Goal: Task Accomplishment & Management: Complete application form

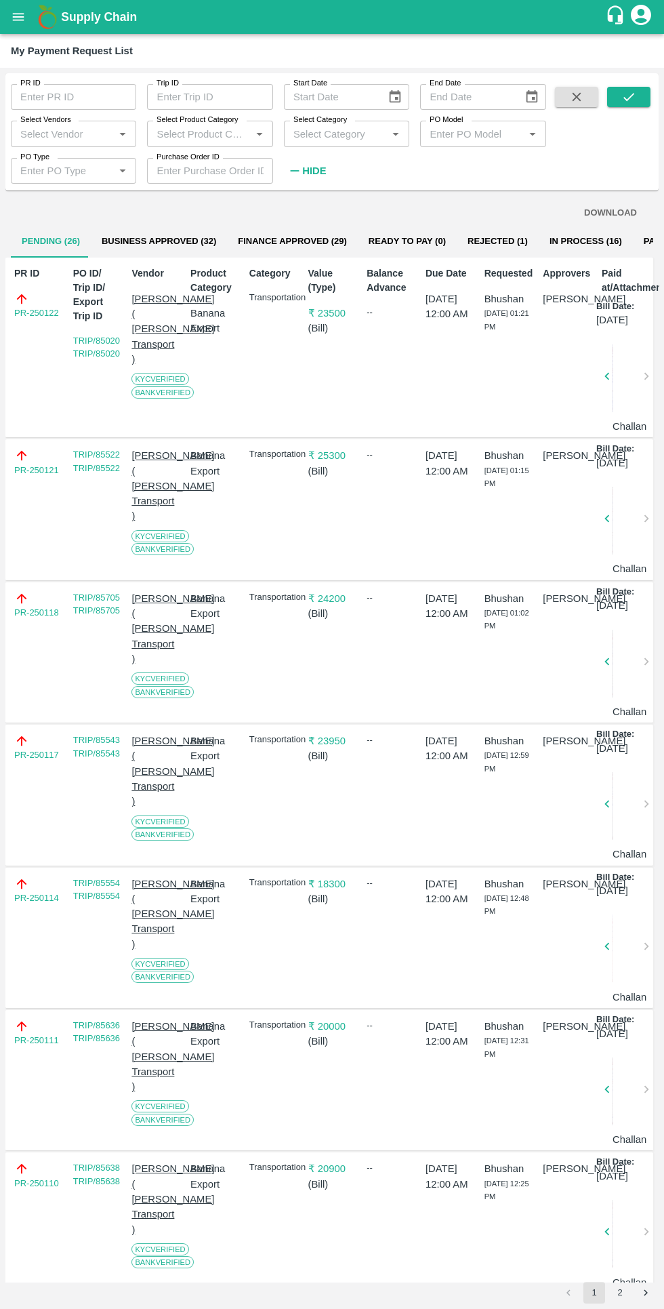
click at [259, 241] on button "Finance Approved (29)" at bounding box center [292, 241] width 131 height 33
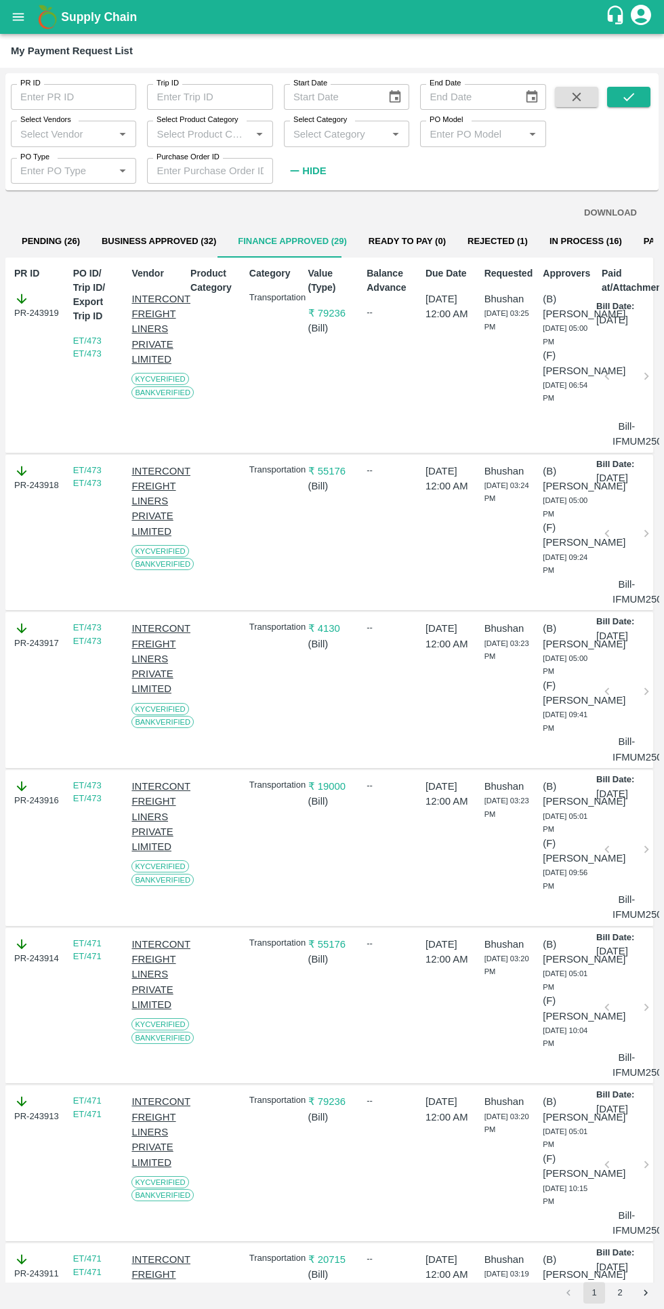
click at [116, 233] on button "Business Approved (32)" at bounding box center [159, 241] width 136 height 33
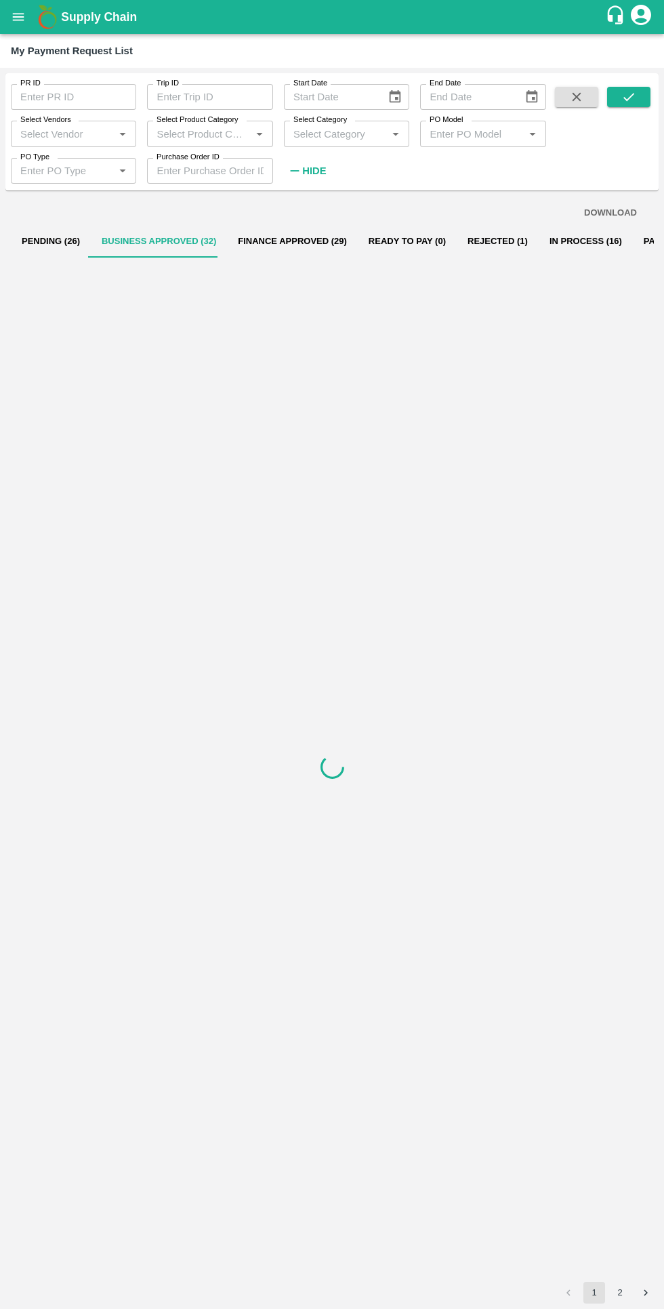
click at [33, 250] on button "Pending (26)" at bounding box center [51, 241] width 80 height 33
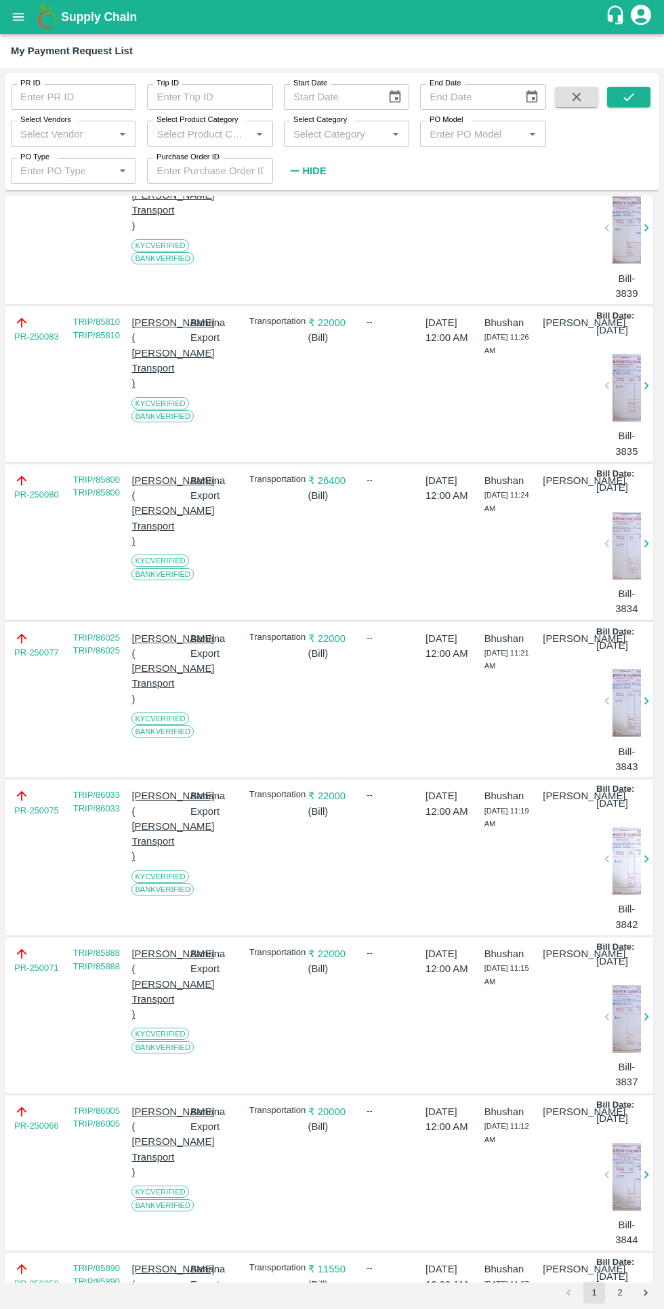
scroll to position [3063, 0]
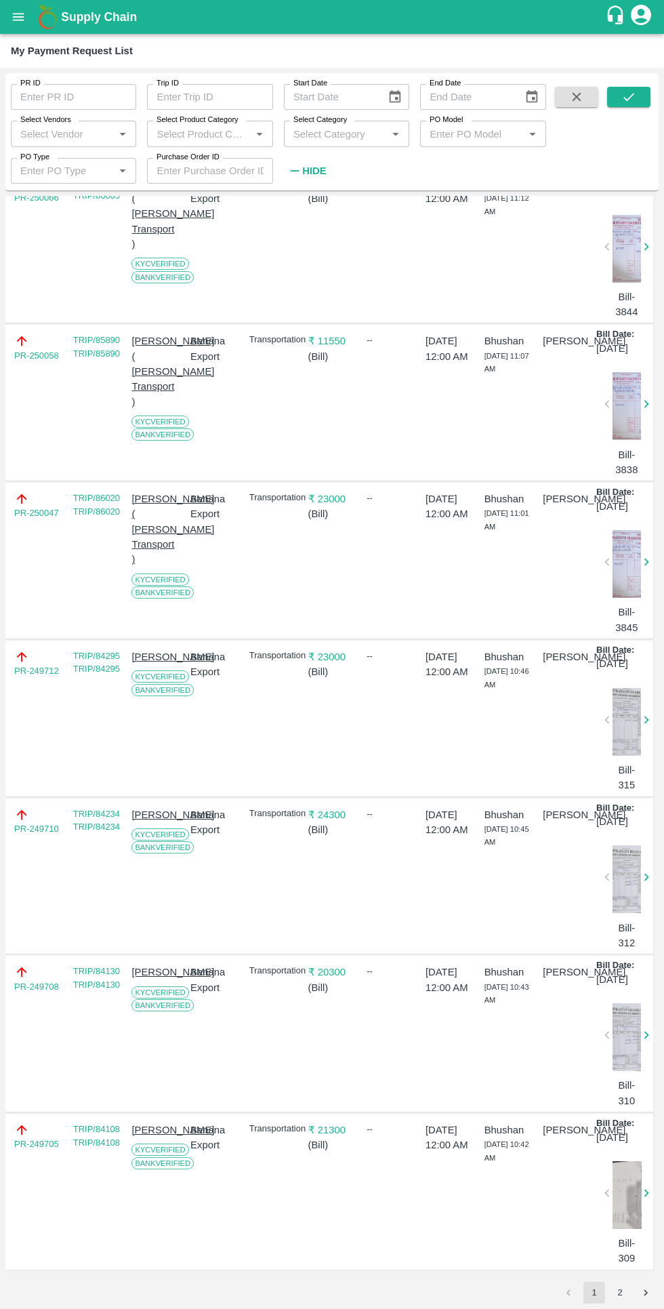
click at [18, 20] on icon "open drawer" at bounding box center [19, 16] width 12 height 7
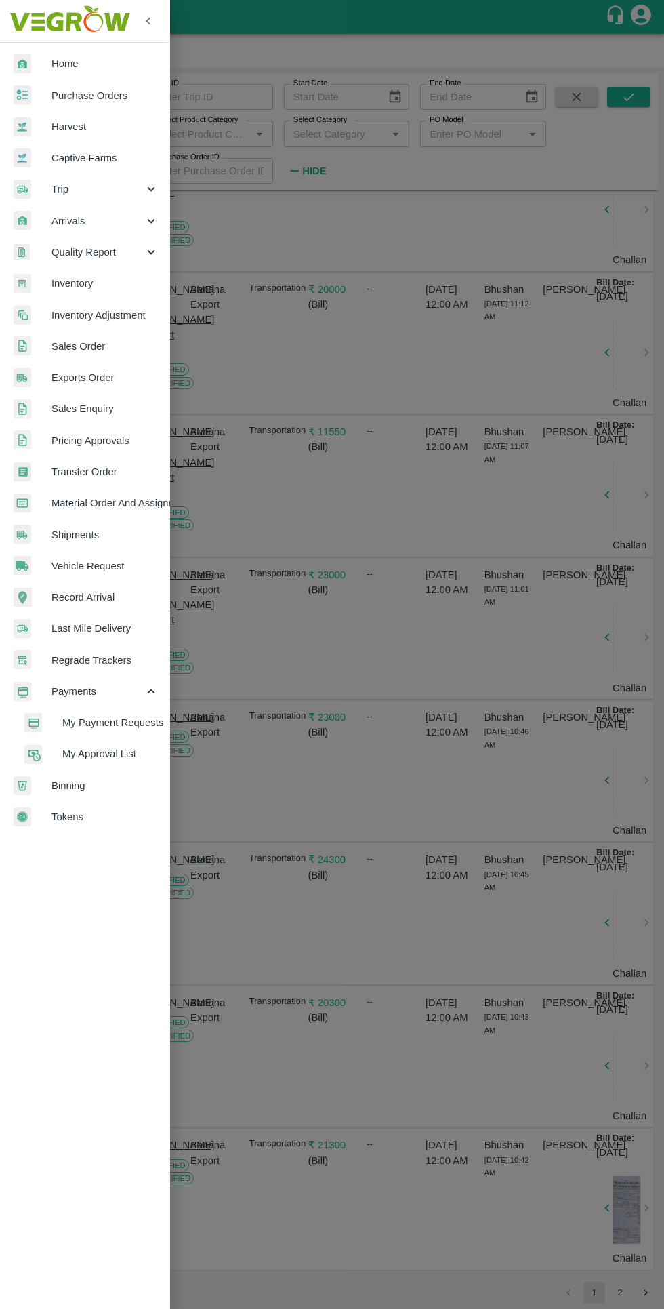
scroll to position [2776, 0]
click at [87, 191] on span "Trip" at bounding box center [98, 189] width 92 height 15
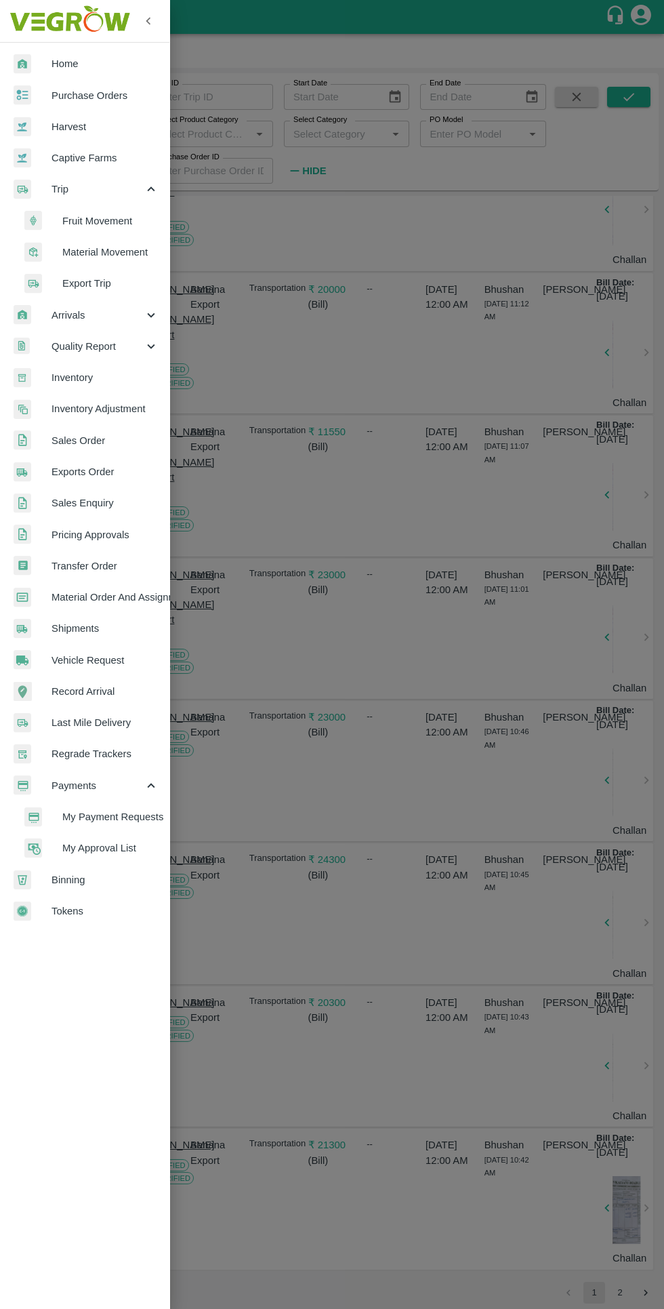
click at [102, 223] on span "Fruit Movement" at bounding box center [110, 221] width 96 height 15
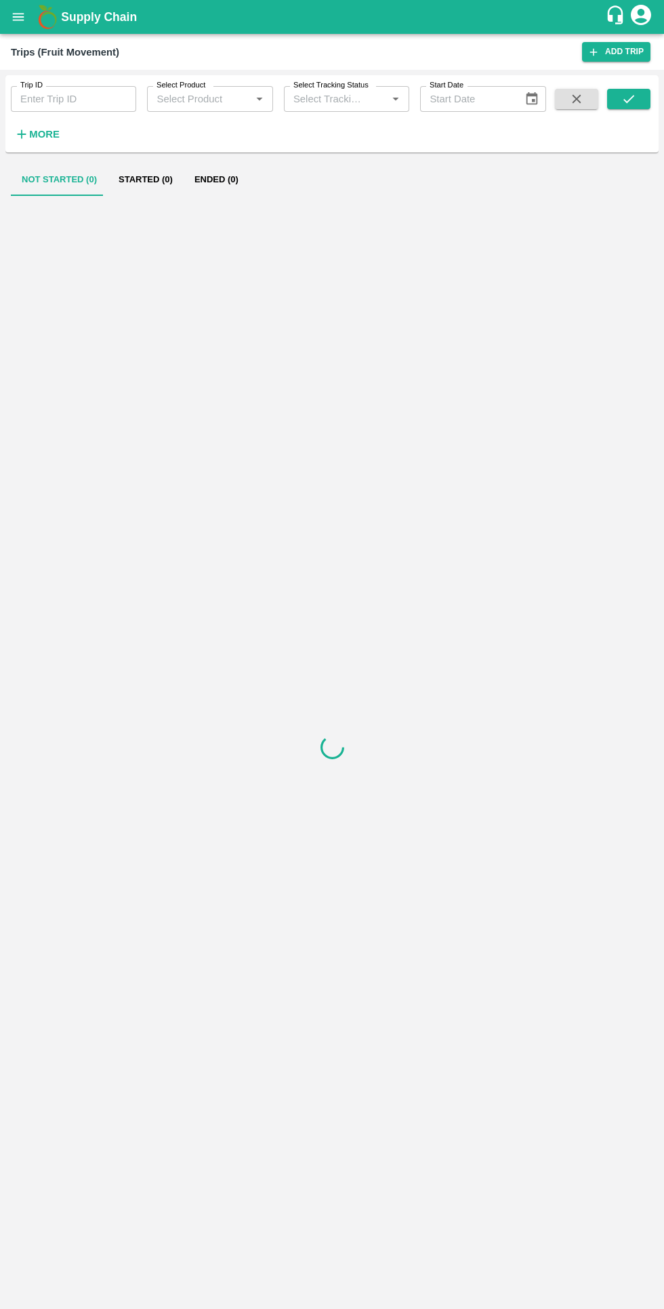
click at [52, 138] on strong "More" at bounding box center [44, 134] width 31 height 11
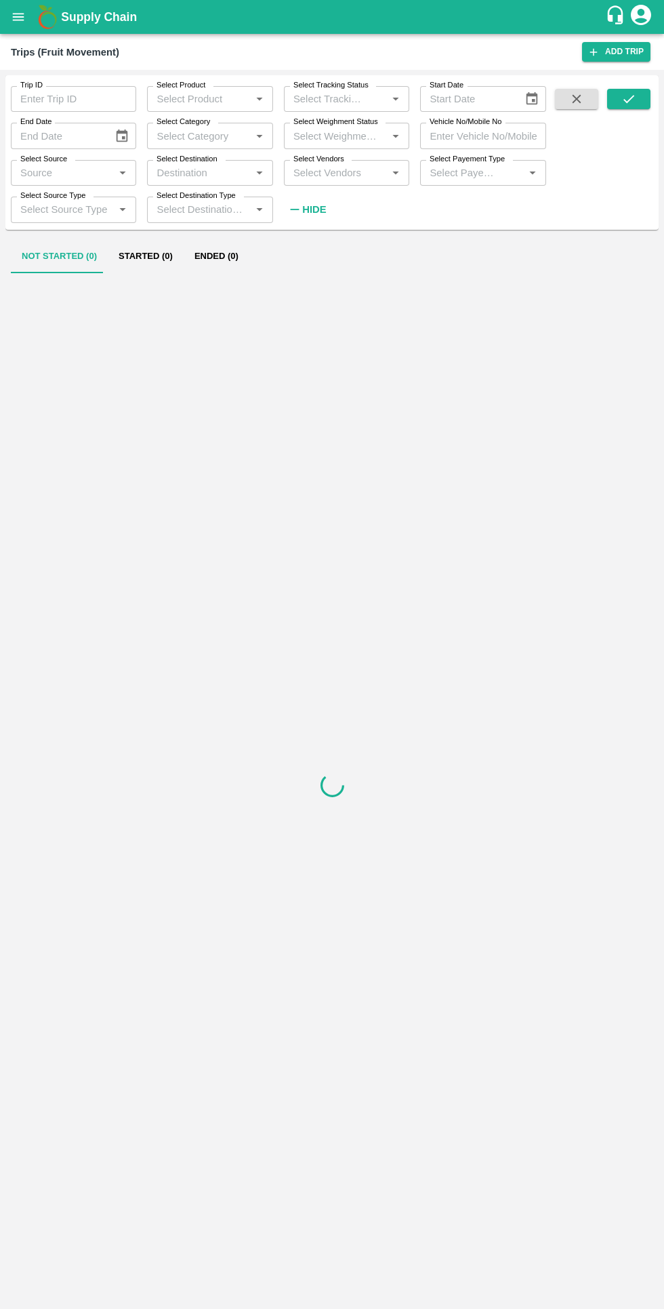
click at [78, 98] on input "Trip ID" at bounding box center [73, 99] width 125 height 26
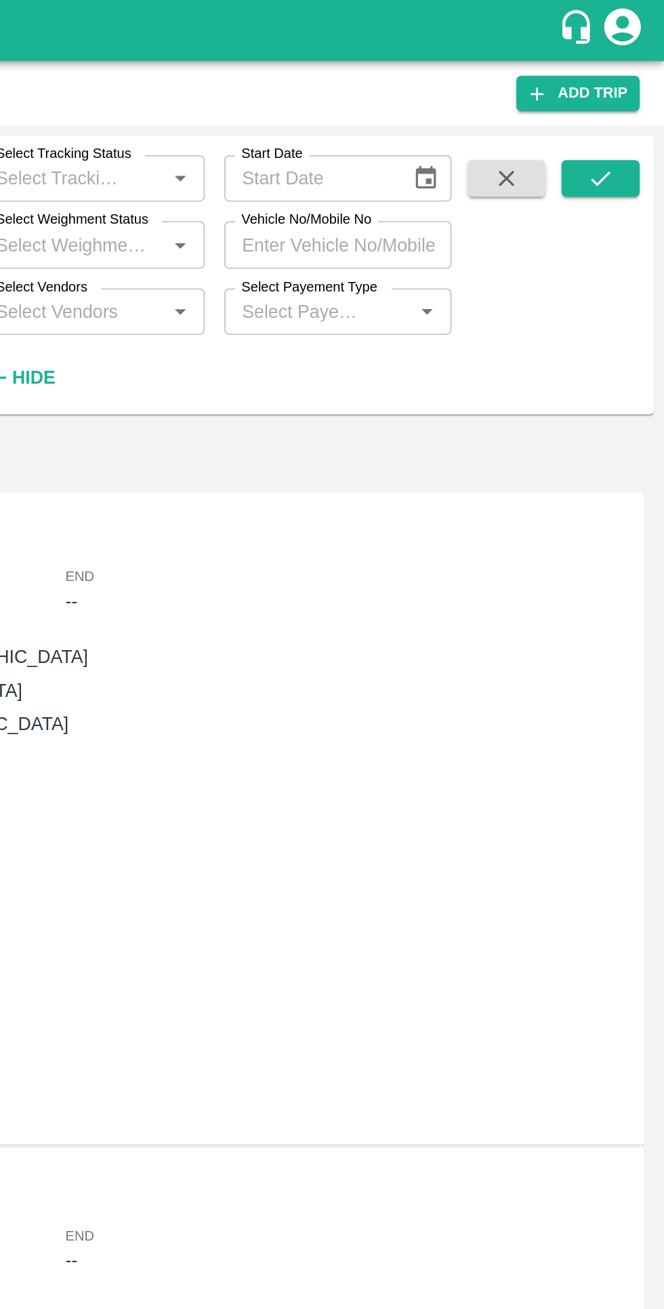
type input "85563"
click at [628, 103] on icon "submit" at bounding box center [629, 99] width 15 height 15
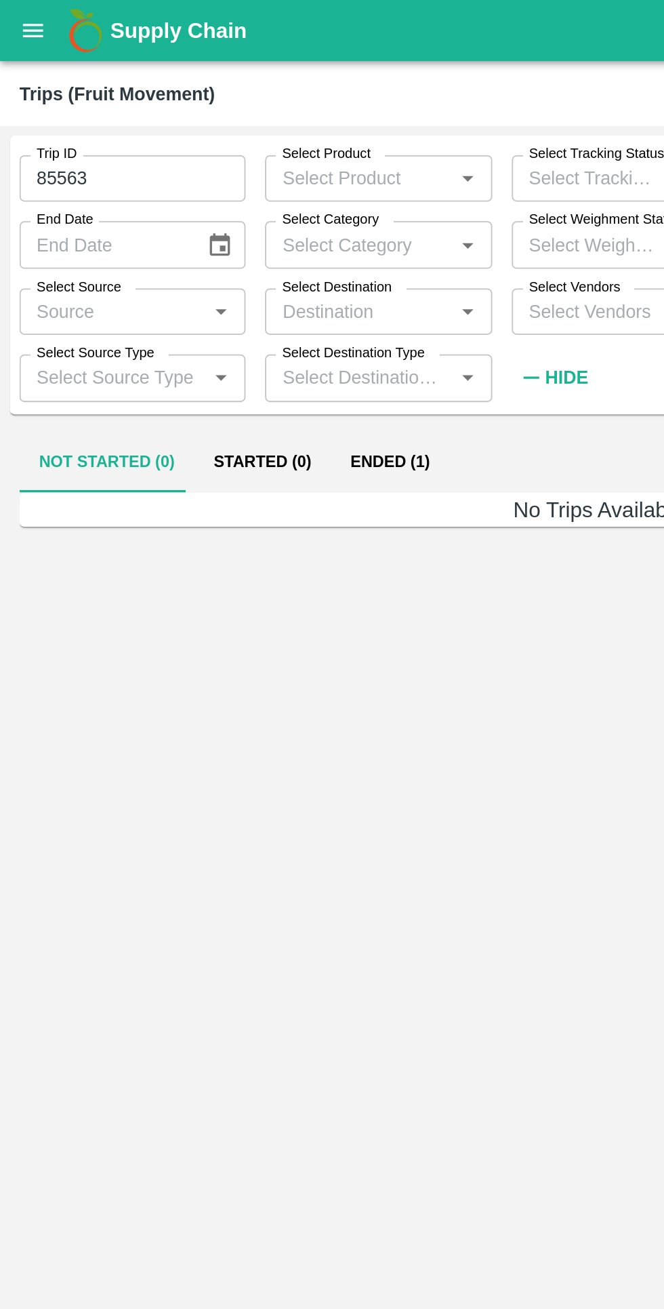
click at [233, 256] on button "Ended (1)" at bounding box center [217, 257] width 66 height 33
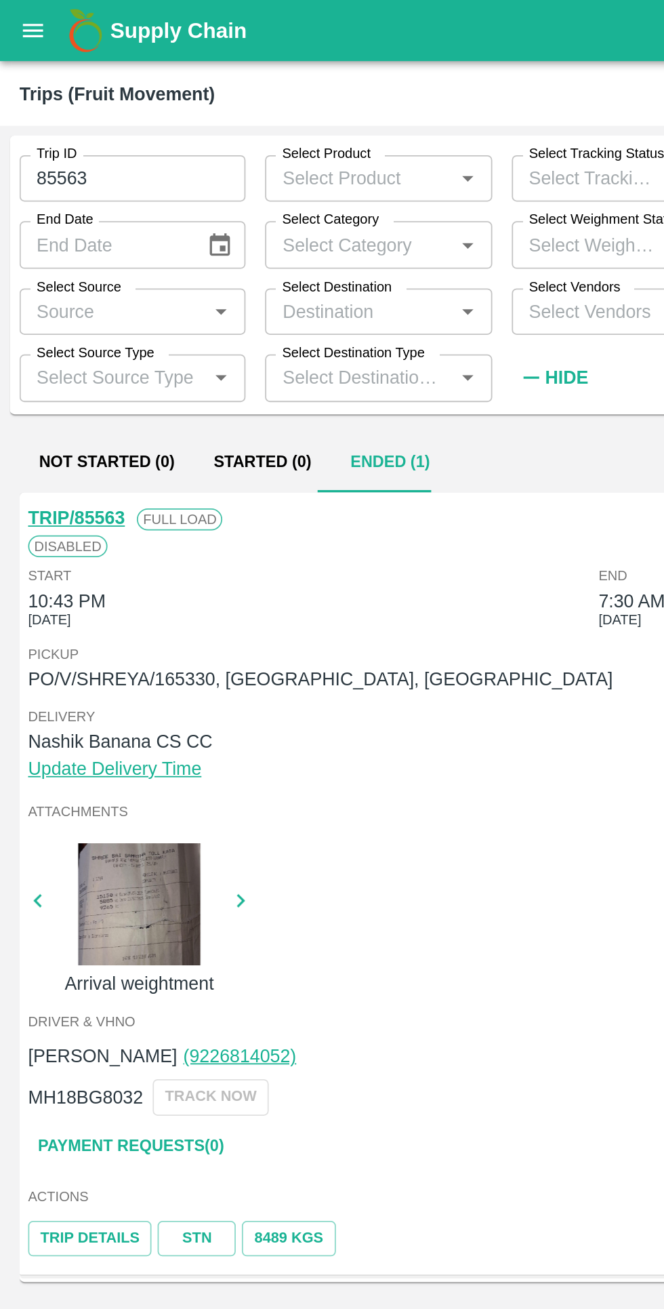
click at [27, 24] on button "open drawer" at bounding box center [18, 16] width 31 height 31
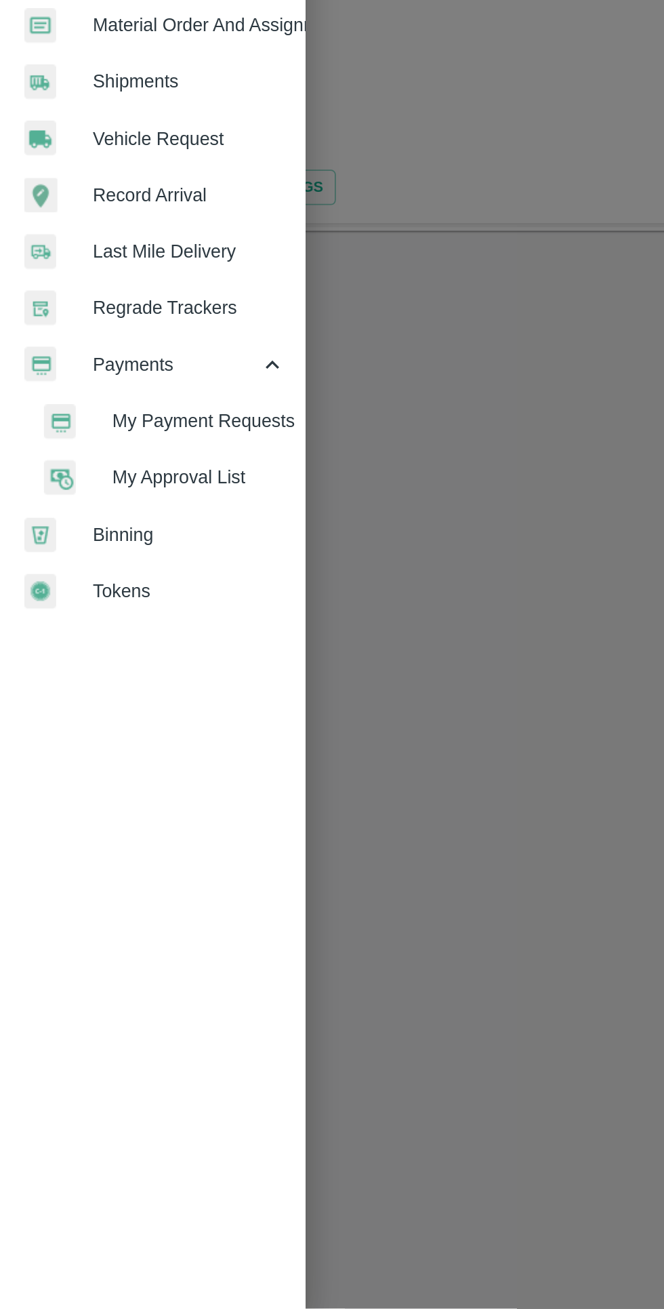
click at [125, 813] on span "My Payment Requests" at bounding box center [110, 817] width 96 height 15
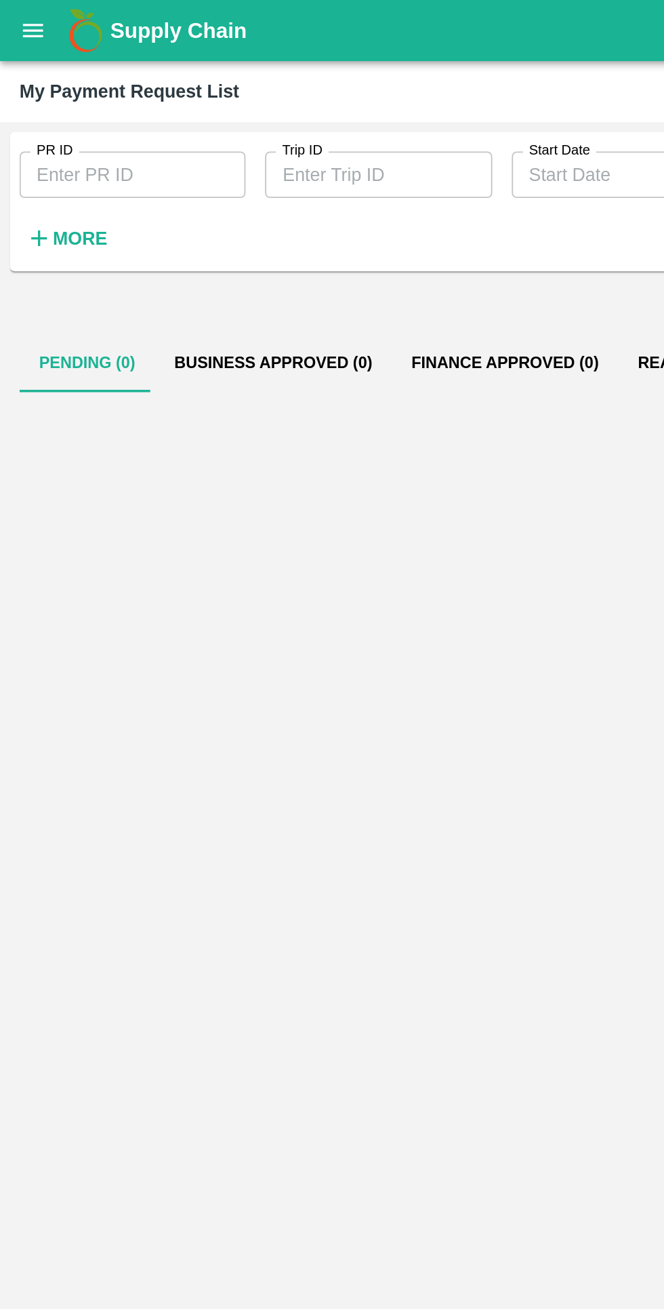
click at [52, 129] on strong "More" at bounding box center [44, 132] width 31 height 11
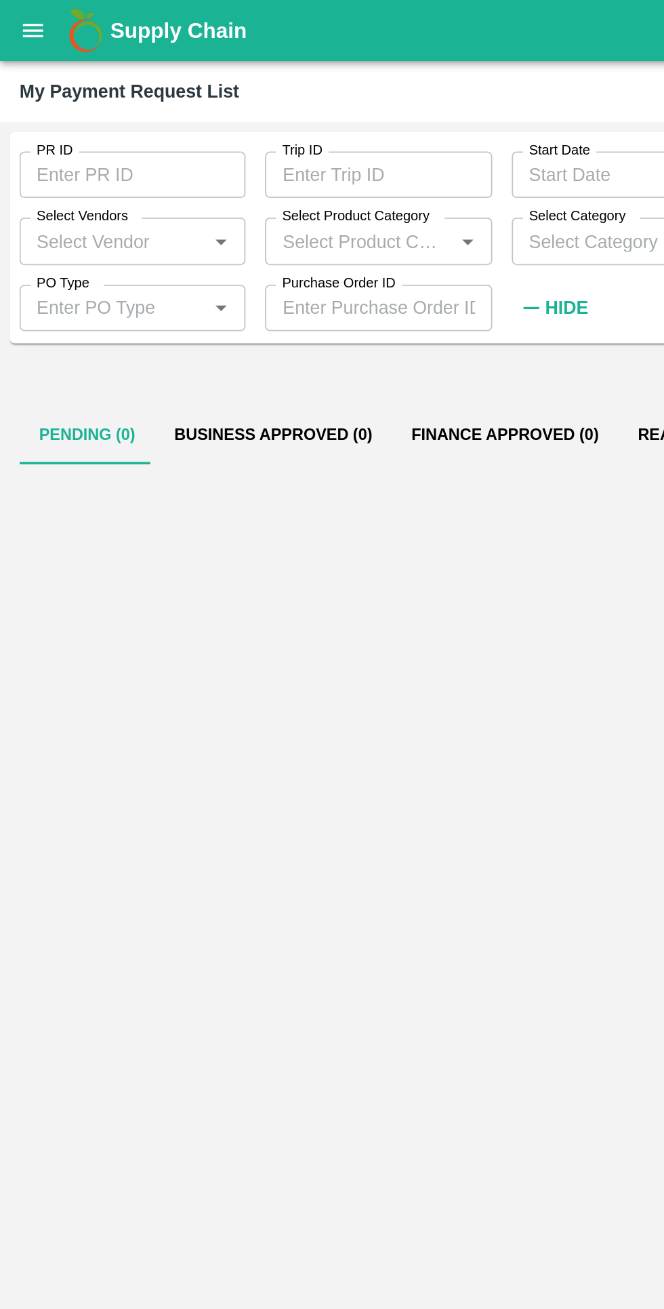
click at [319, 137] on input "Select Category" at bounding box center [335, 134] width 95 height 18
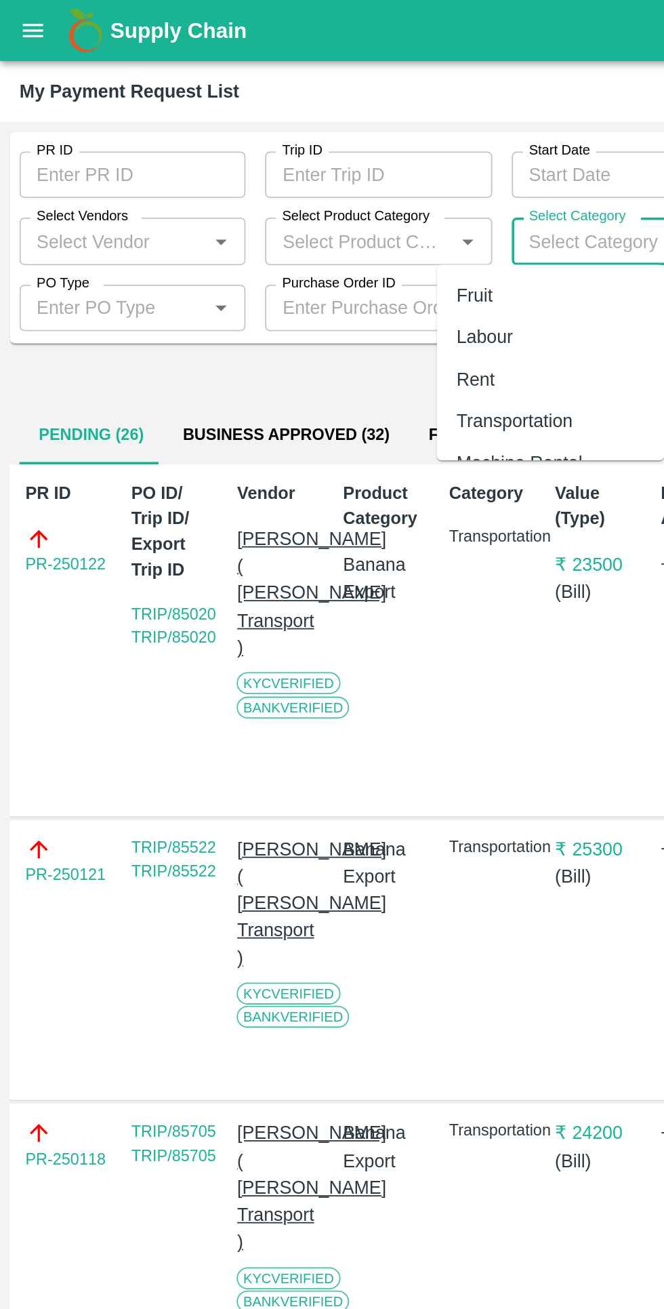
click at [48, 129] on input "Select Vendors" at bounding box center [62, 134] width 95 height 18
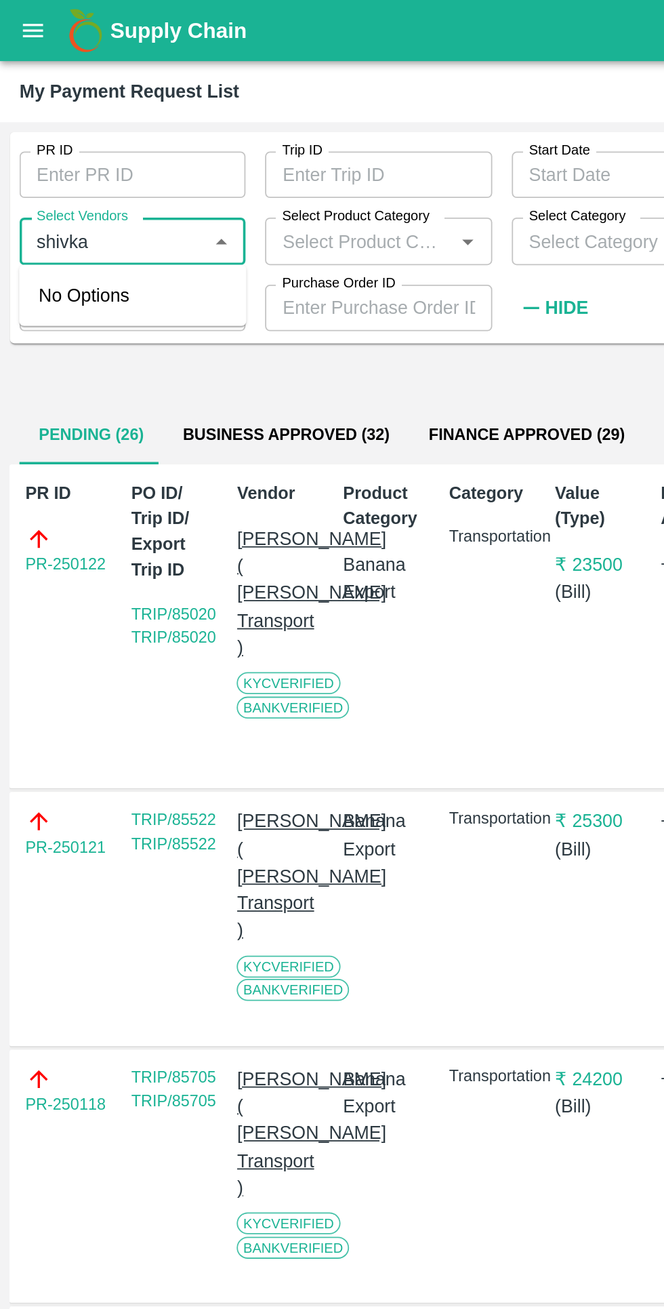
type input "shivkal"
type input "शिवकाळ"
type input "shivkalyan"
type input "शिवकल्याण"
type input "s"
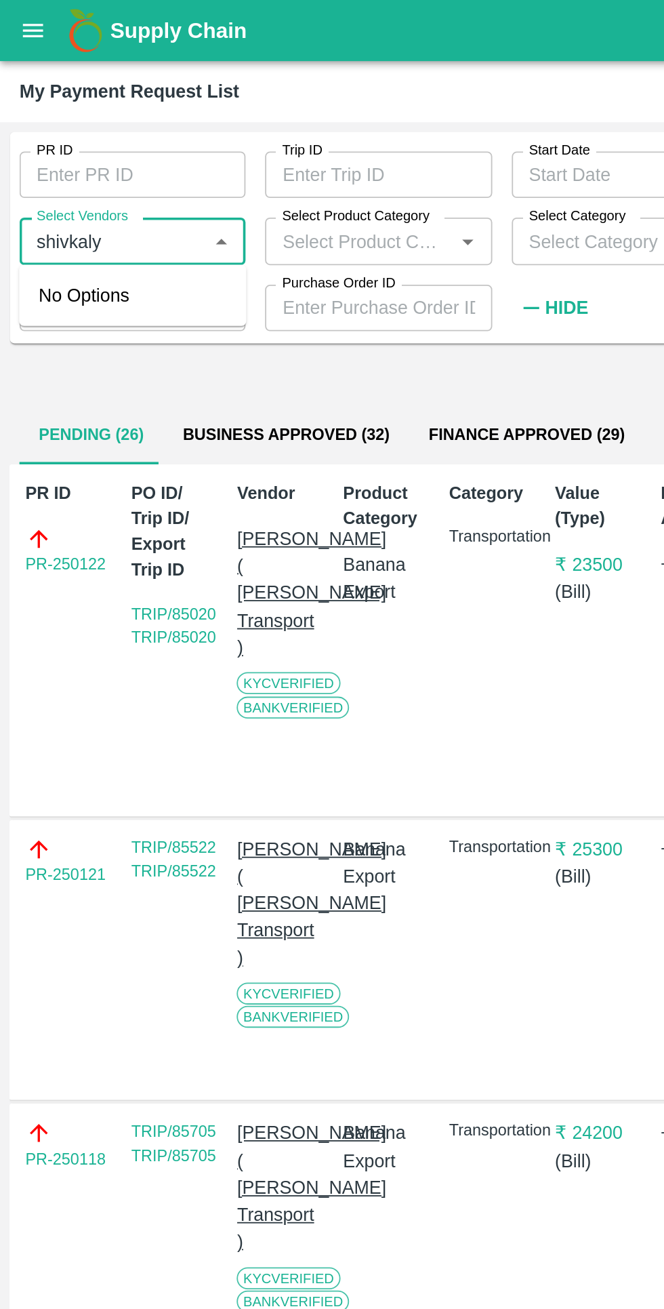
type input "shivkalya"
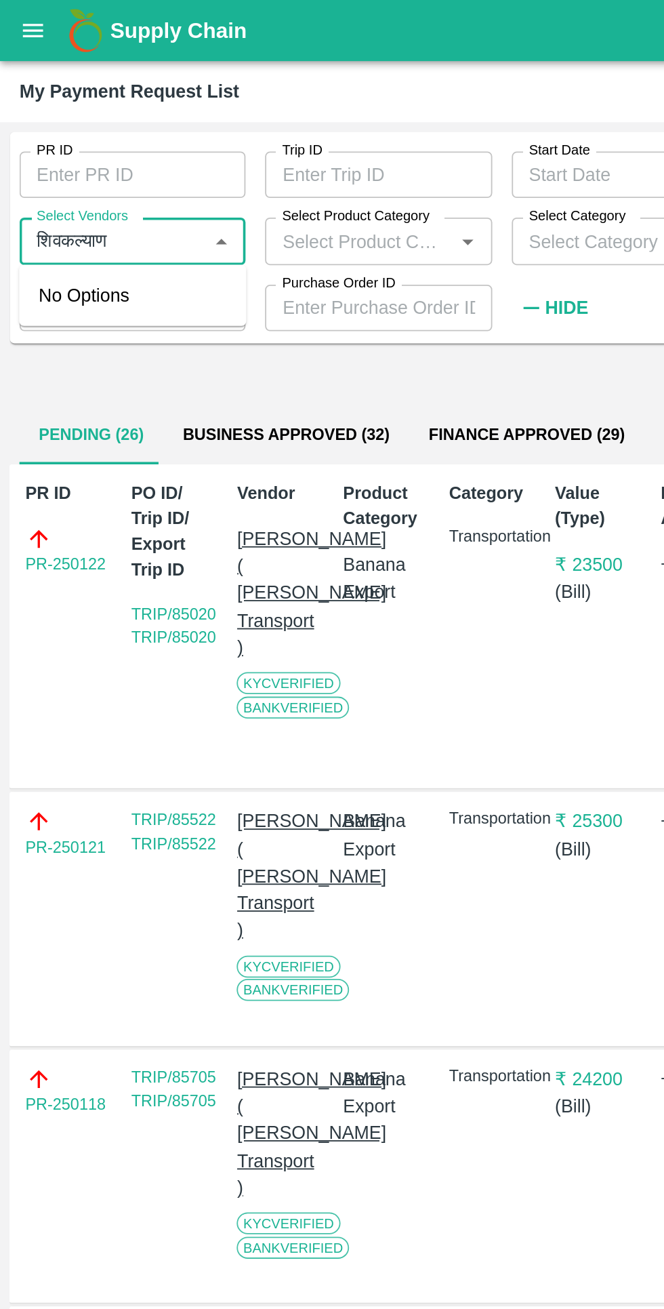
type input "शिवकल्याणी"
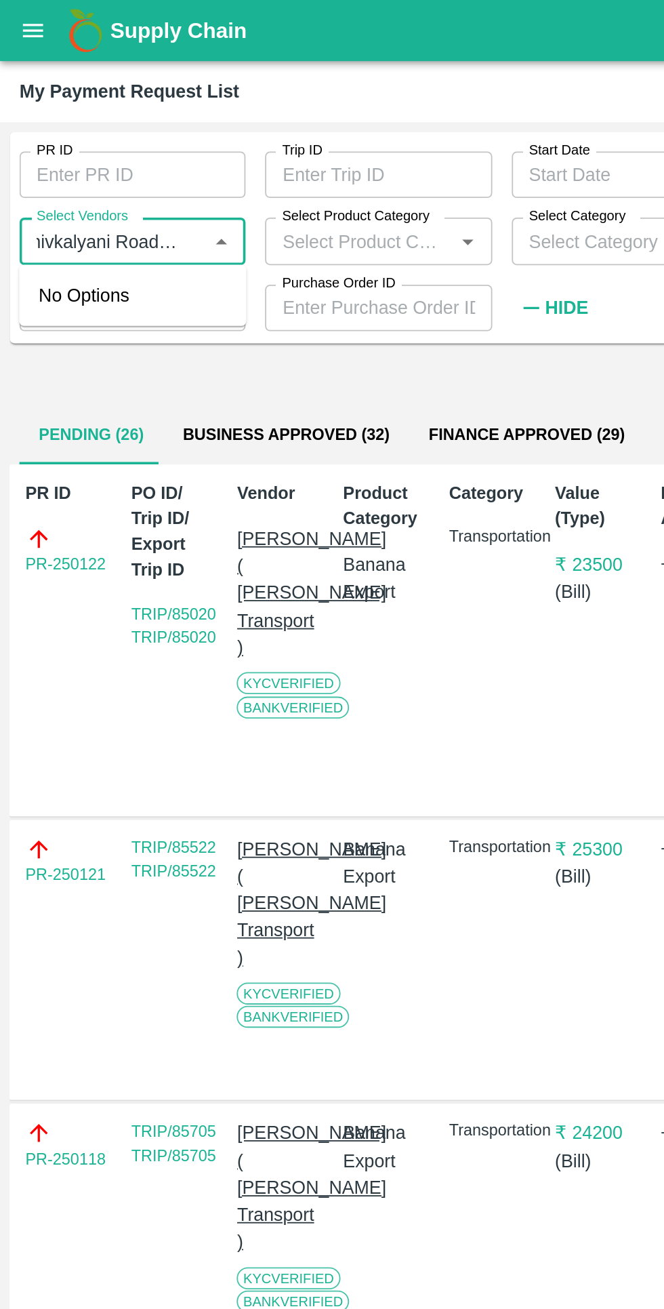
type input "shivkalyani Roadlines"
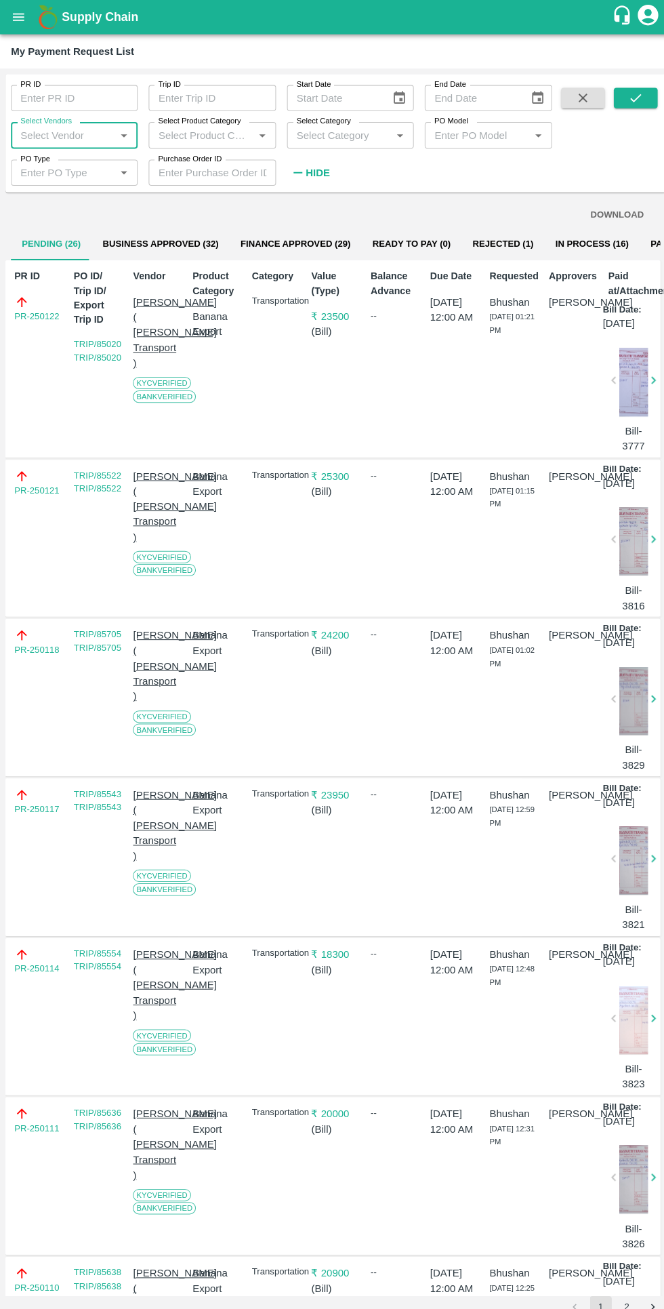
scroll to position [1, 1]
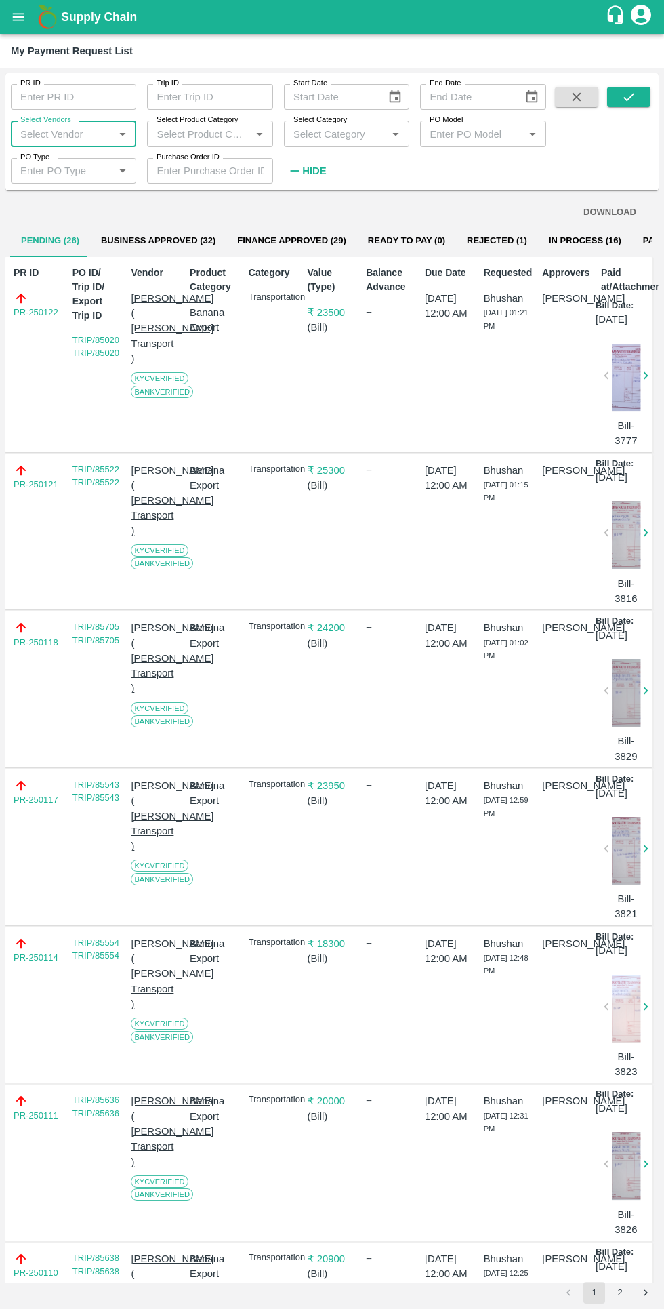
click at [300, 242] on button "Finance Approved (29)" at bounding box center [291, 240] width 131 height 33
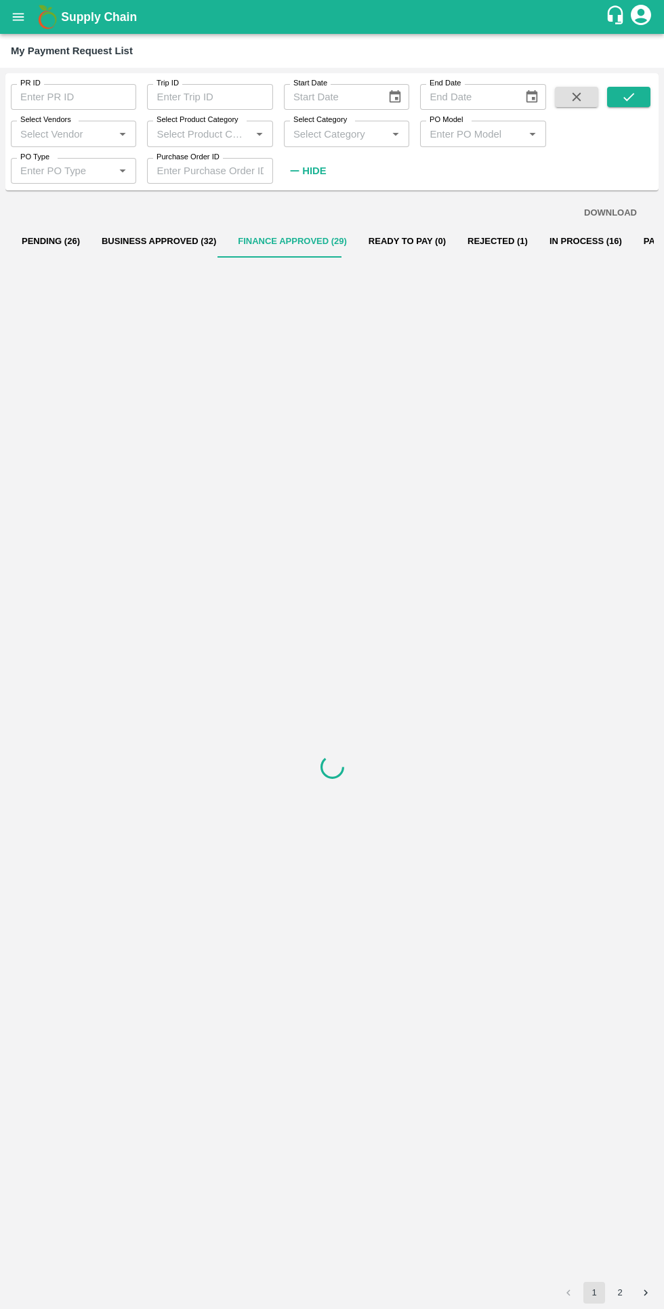
scroll to position [0, 0]
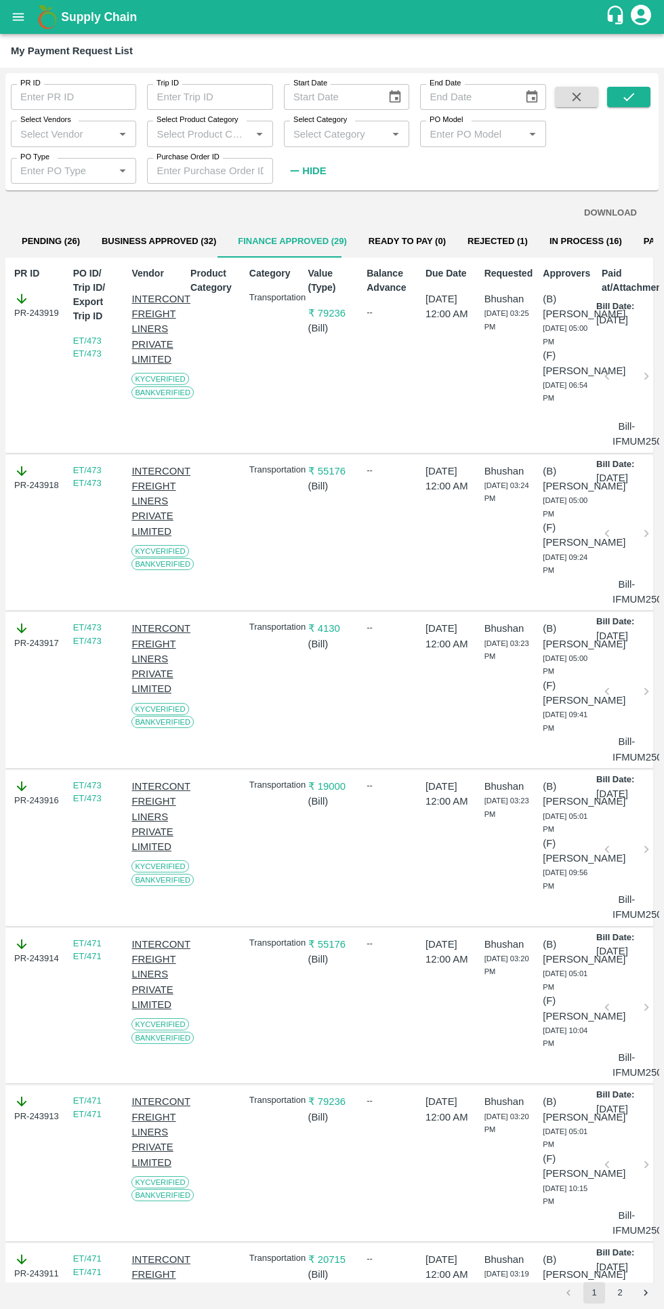
click at [75, 131] on input "Select Vendors" at bounding box center [62, 134] width 95 height 18
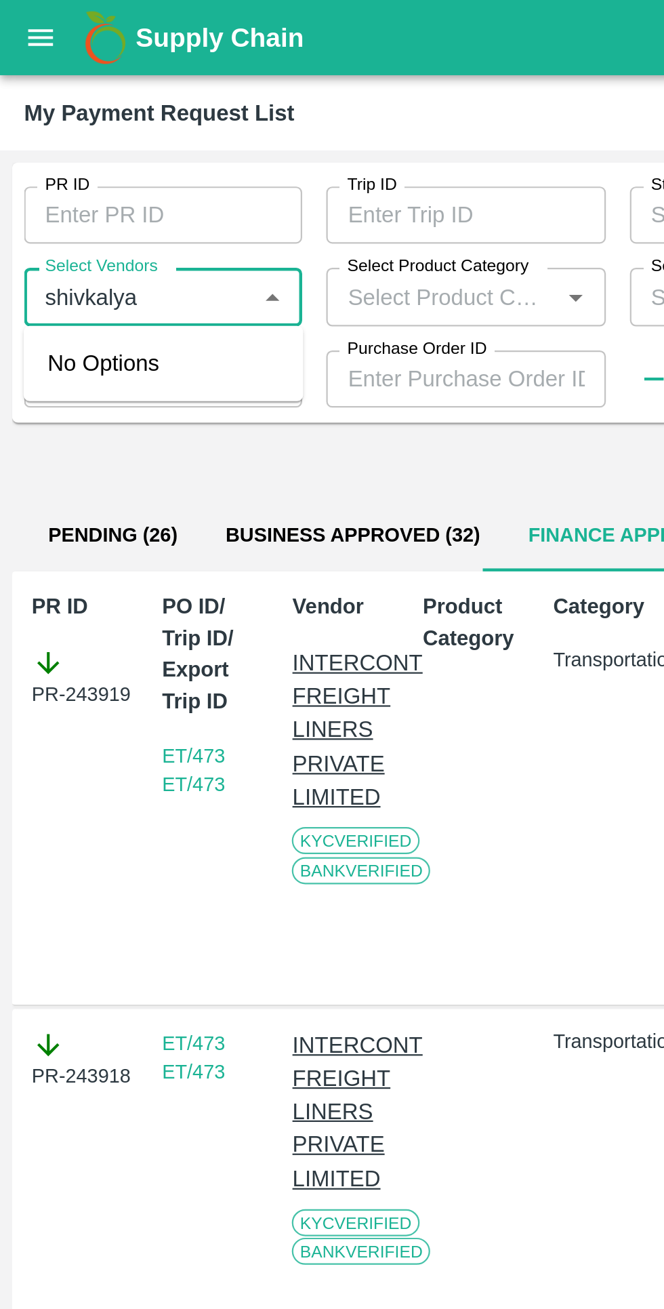
type input "shivkalyan"
type input "शिवकल्याण"
type input "shivkalyanim"
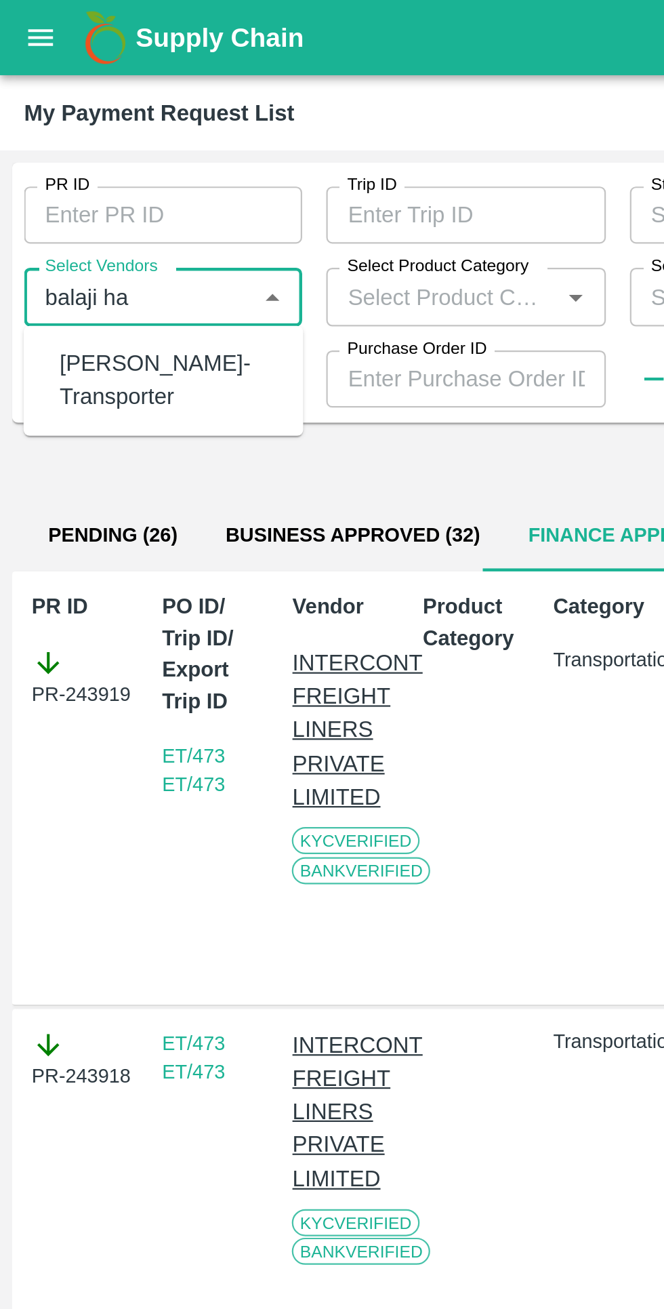
click at [48, 170] on div "[PERSON_NAME]-Transporter" at bounding box center [76, 172] width 99 height 31
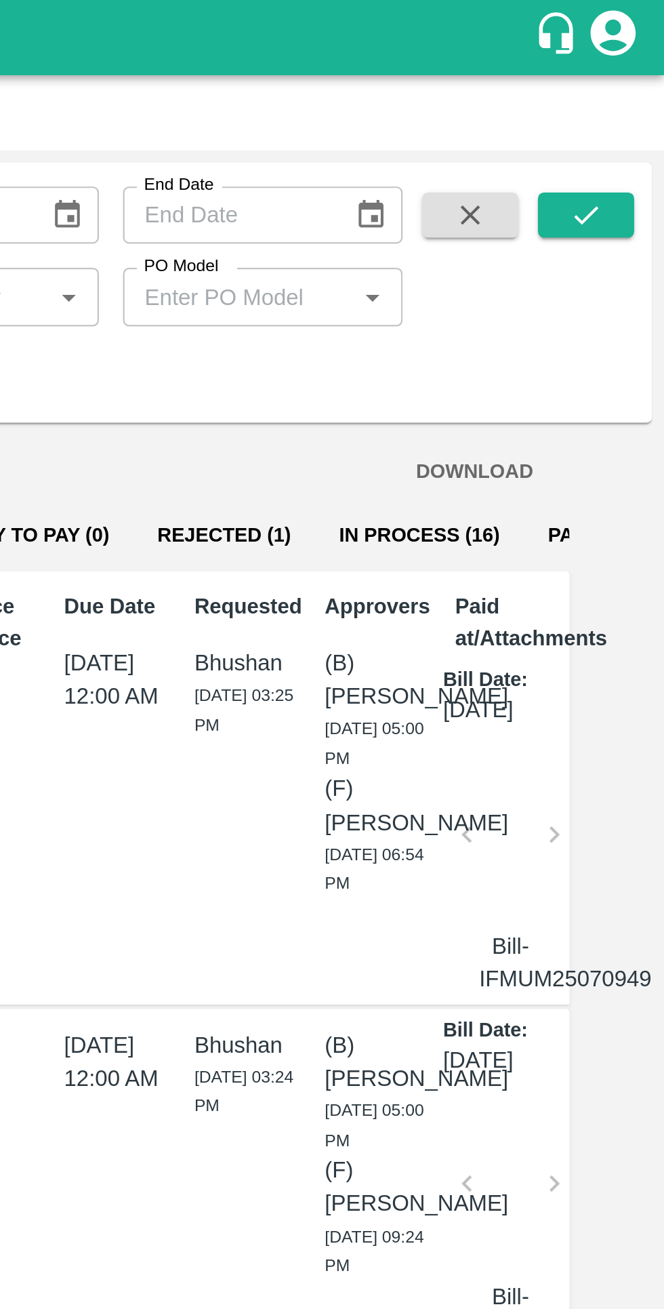
type input "[PERSON_NAME]-Transporter"
click at [622, 97] on icon "submit" at bounding box center [629, 96] width 15 height 15
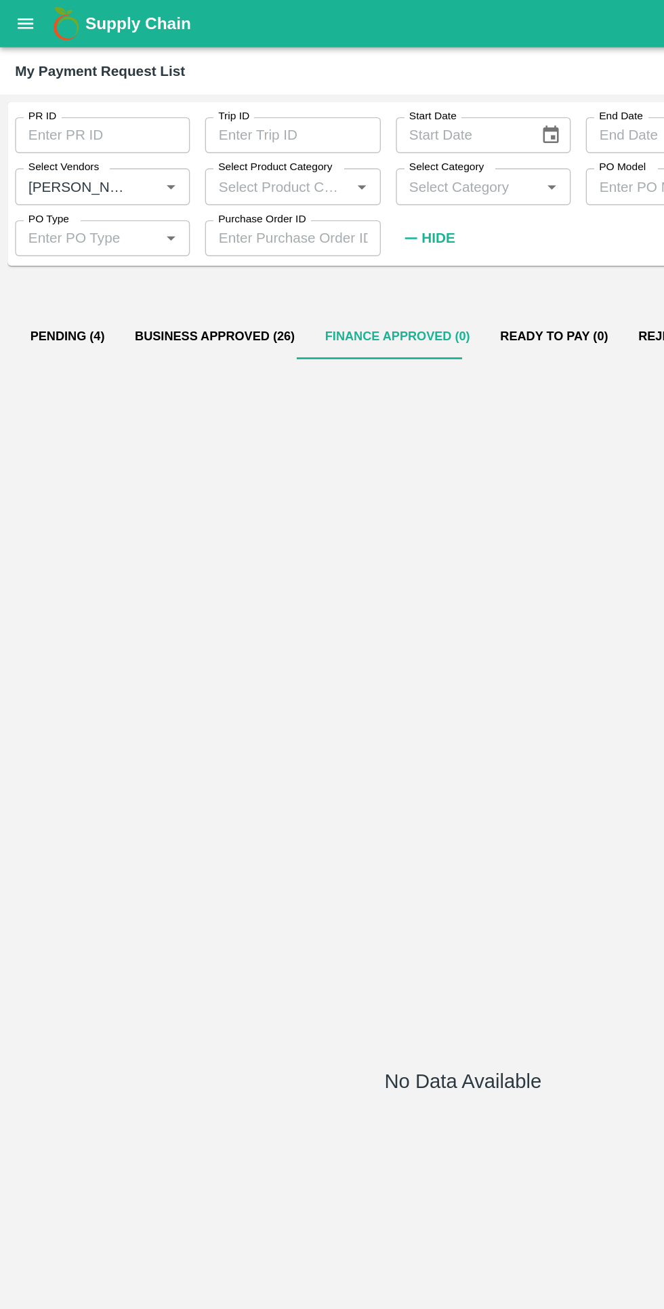
click at [171, 239] on button "Business Approved (26)" at bounding box center [154, 241] width 136 height 33
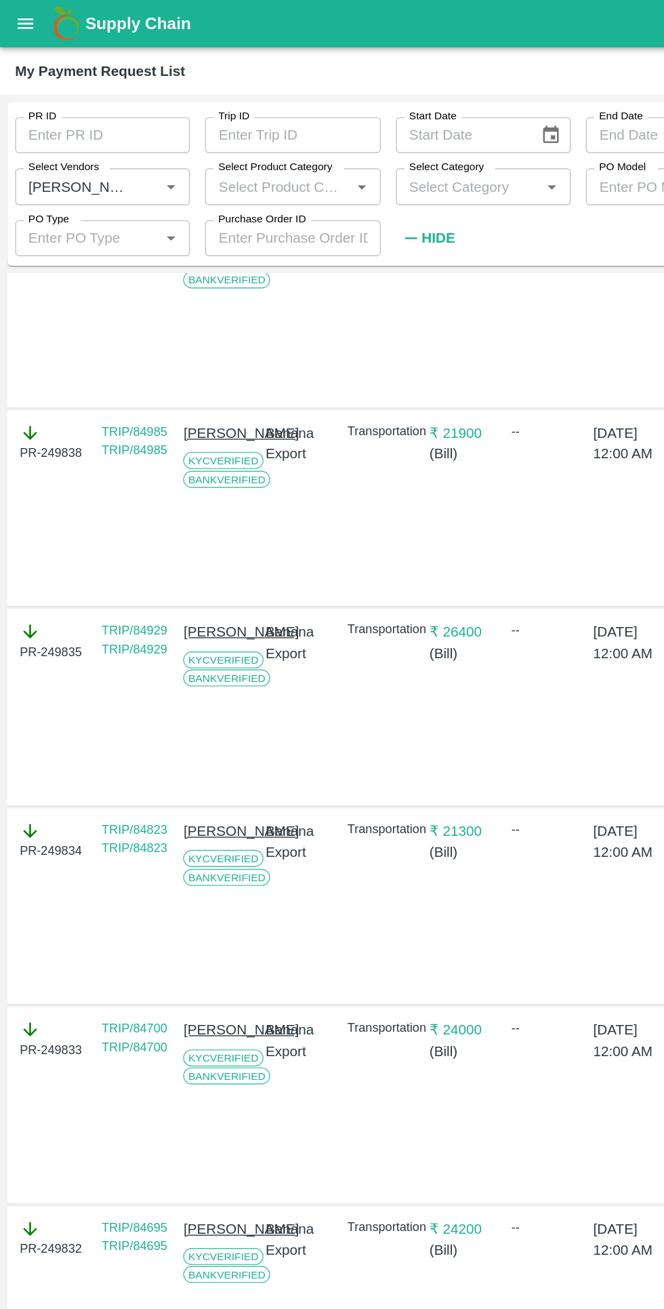
scroll to position [2654, 0]
